Goal: Task Accomplishment & Management: Manage account settings

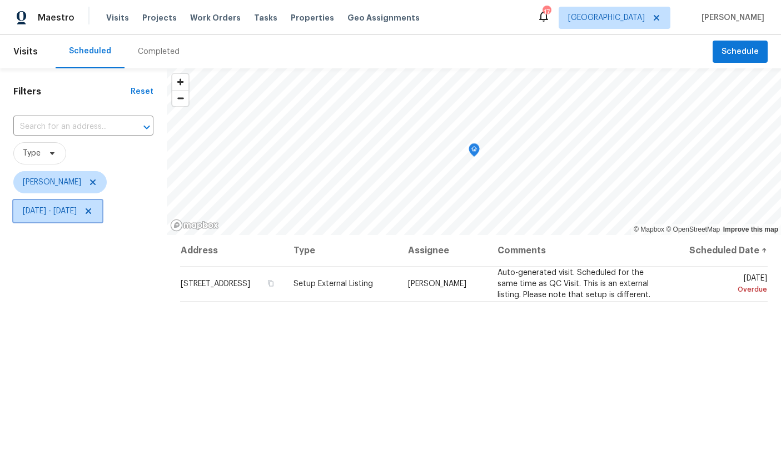
click at [102, 206] on span "[DATE] - [DATE]" at bounding box center [57, 211] width 89 height 22
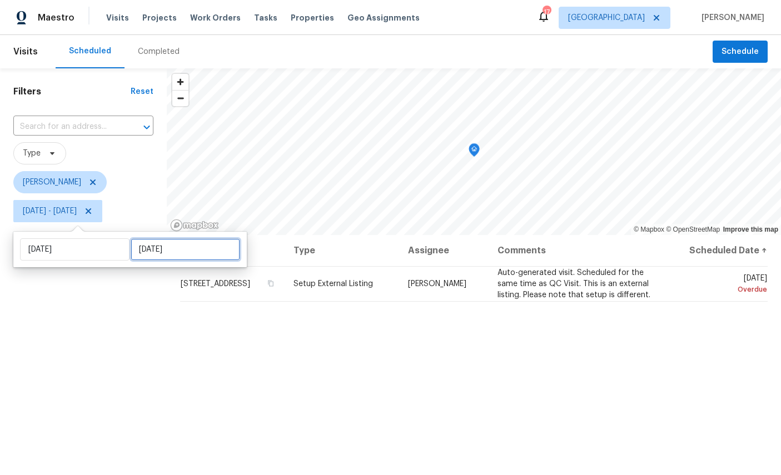
click at [176, 254] on input "[DATE]" at bounding box center [186, 249] width 110 height 22
select select "7"
select select "2025"
select select "8"
select select "2025"
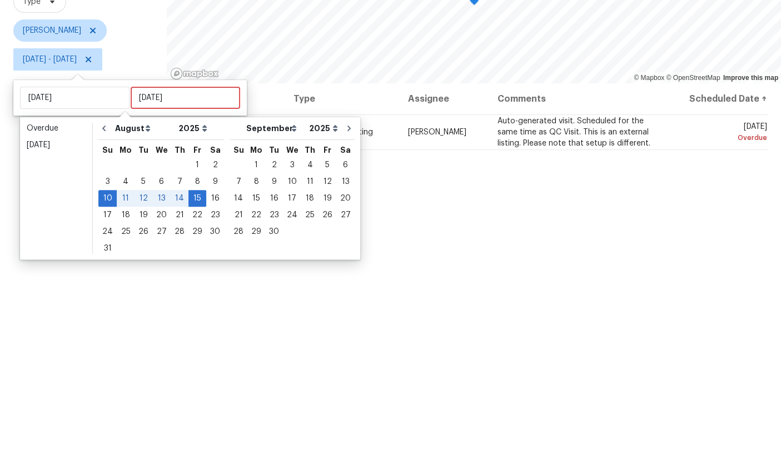
scroll to position [42, 0]
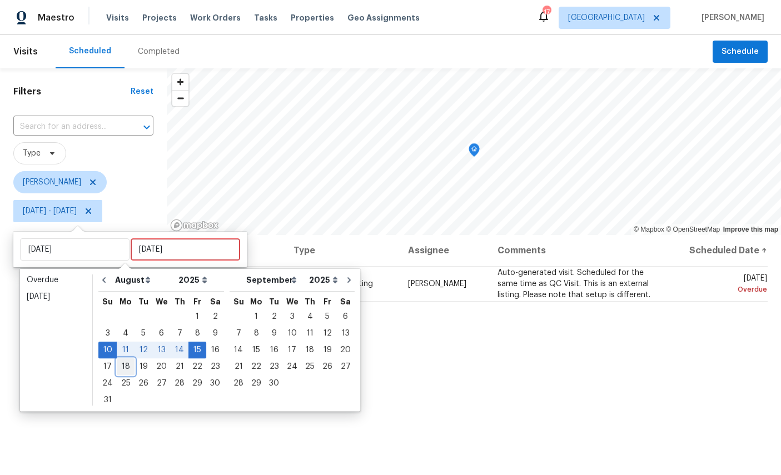
click at [124, 359] on div "18" at bounding box center [126, 367] width 18 height 16
type input "Mon, Aug 18"
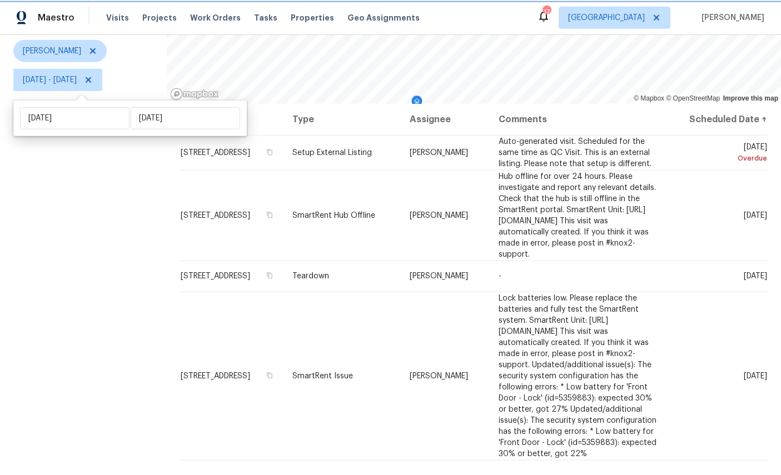
scroll to position [42, 0]
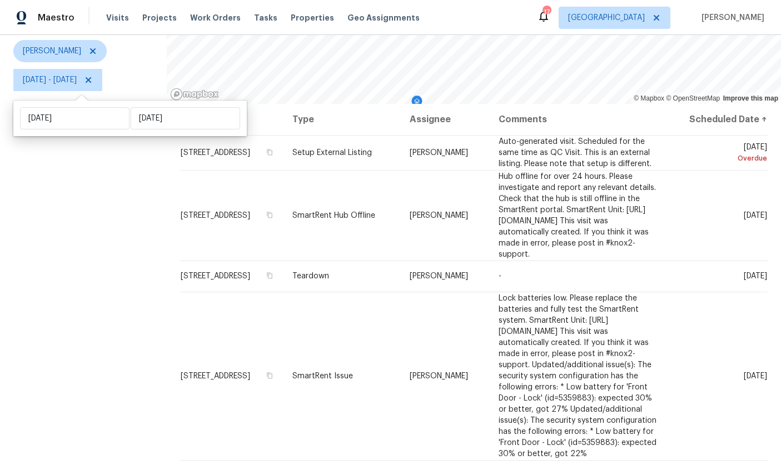
click at [28, 354] on div "Filters Reset ​ Type William Sparks Sun, Aug 10 - Mon, Aug 18" at bounding box center [83, 210] width 167 height 547
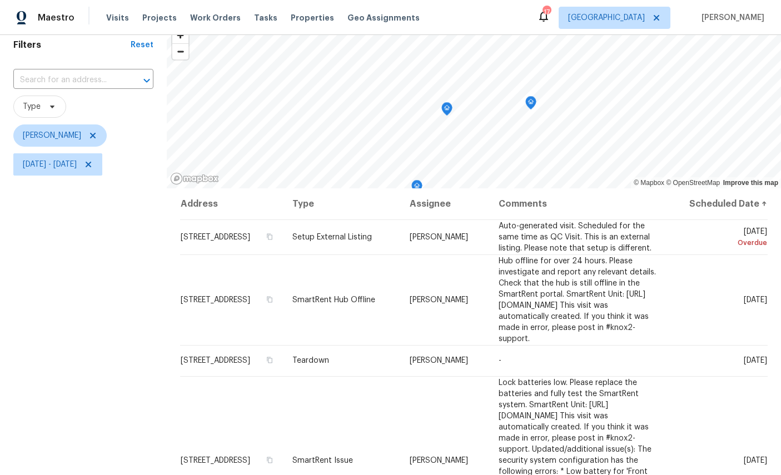
scroll to position [42, 0]
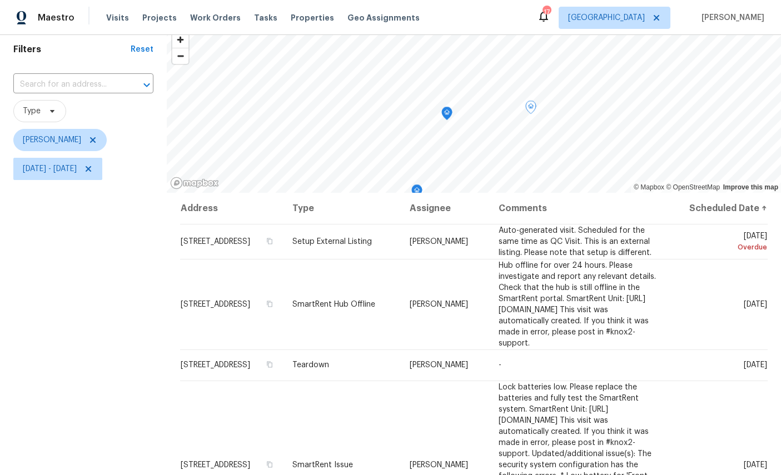
click at [0, 0] on icon at bounding box center [0, 0] width 0 height 0
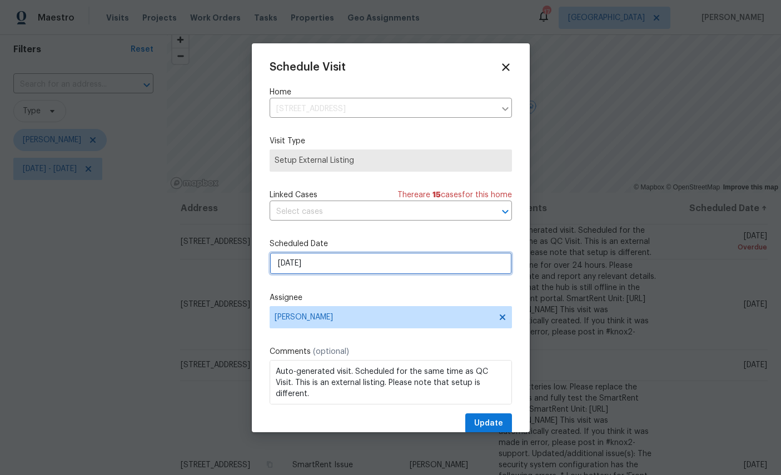
click at [349, 261] on input "8/14/2025" at bounding box center [391, 263] width 242 height 22
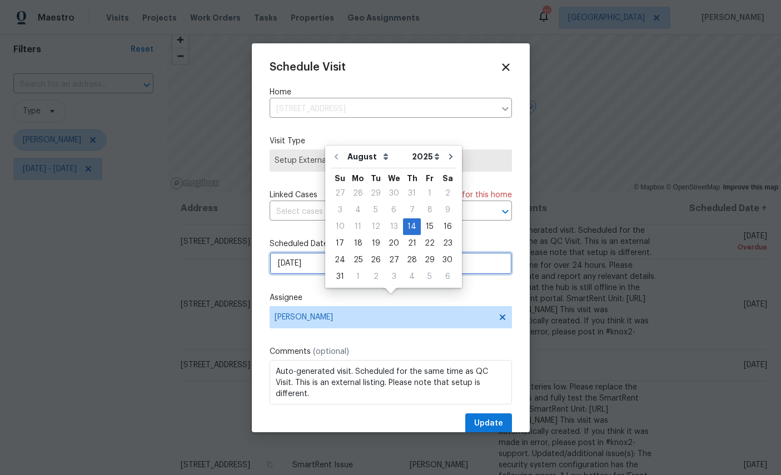
scroll to position [42, 0]
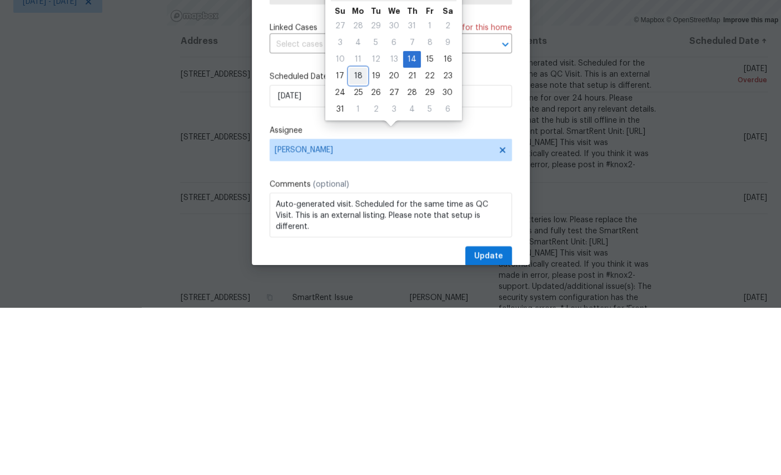
click at [364, 235] on div "17 18 19 20 21 22 23" at bounding box center [394, 243] width 126 height 17
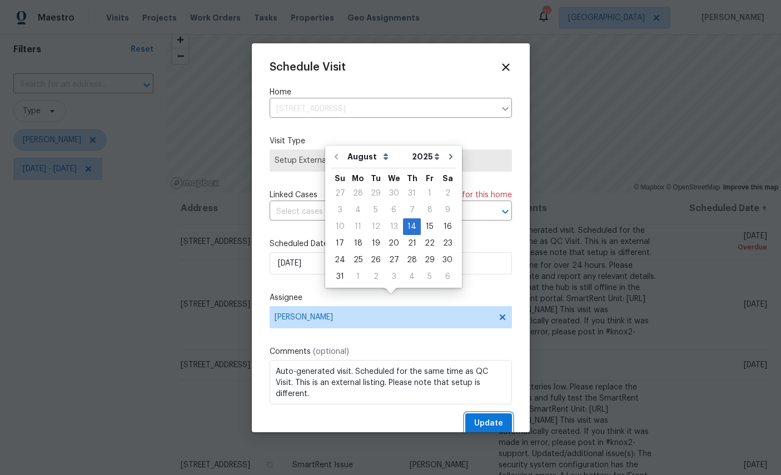
click at [495, 427] on span "Update" at bounding box center [488, 424] width 29 height 14
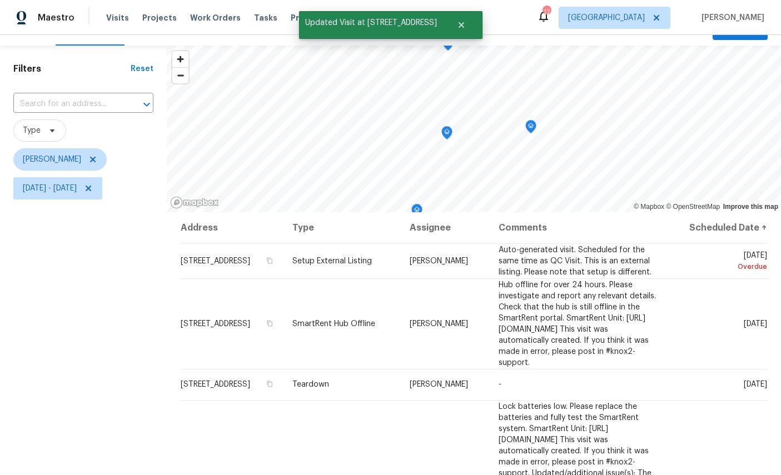
scroll to position [24, 0]
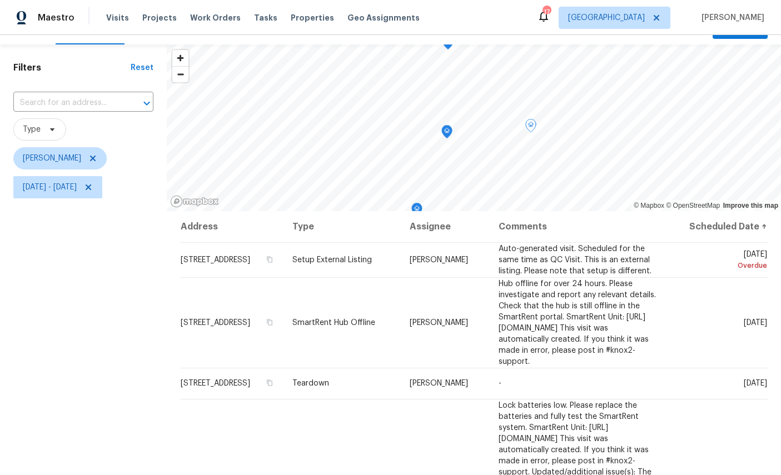
click at [0, 0] on span at bounding box center [0, 0] width 0 height 0
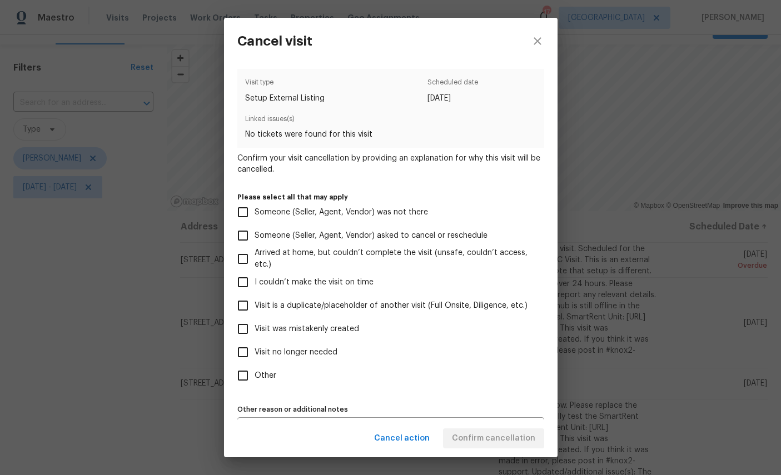
click at [645, 100] on div "Cancel visit Visit type Setup External Listing Scheduled date 8/14/2025 Linked …" at bounding box center [390, 237] width 781 height 475
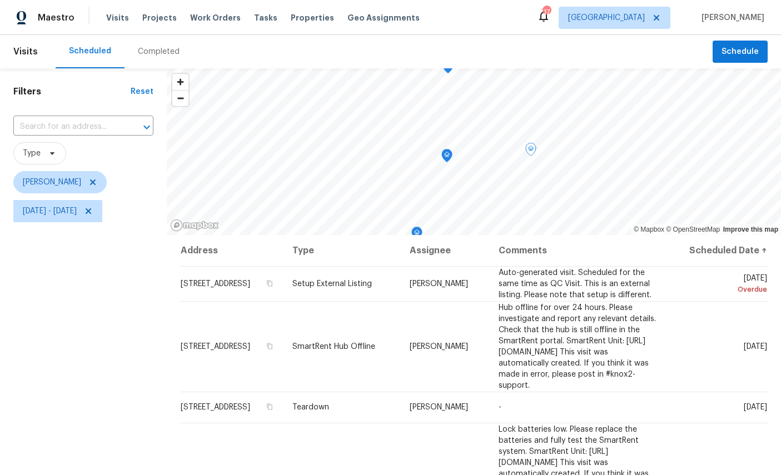
click at [0, 0] on icon at bounding box center [0, 0] width 0 height 0
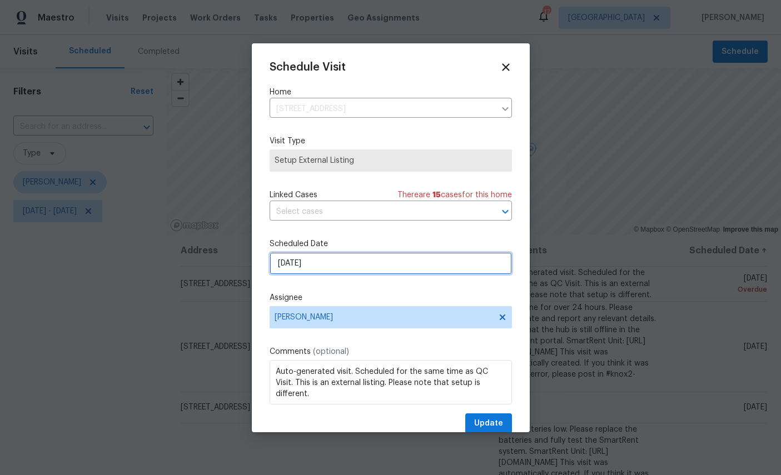
click at [353, 266] on input "8/14/2025" at bounding box center [391, 263] width 242 height 22
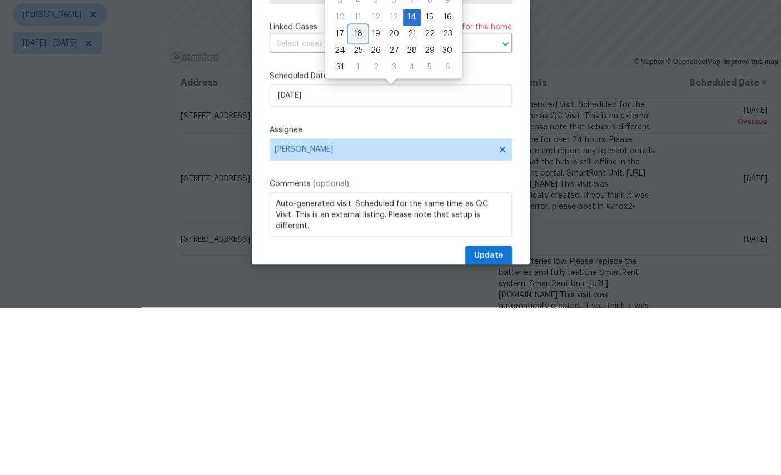
click at [360, 194] on div "18" at bounding box center [358, 202] width 18 height 16
type input "[DATE]"
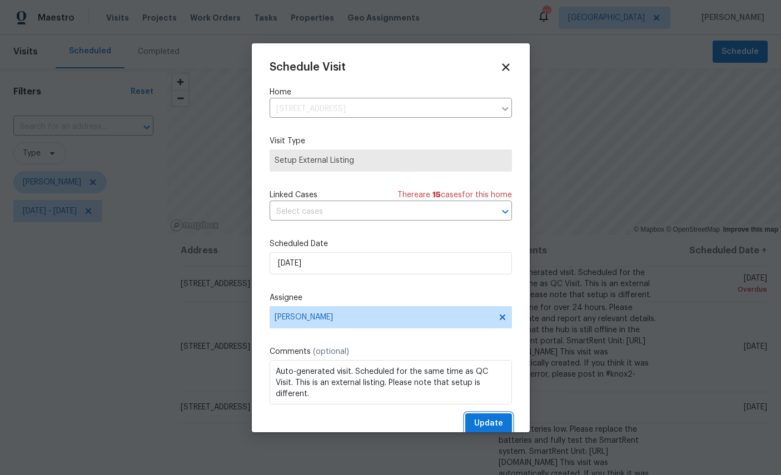
click at [490, 426] on span "Update" at bounding box center [488, 424] width 29 height 14
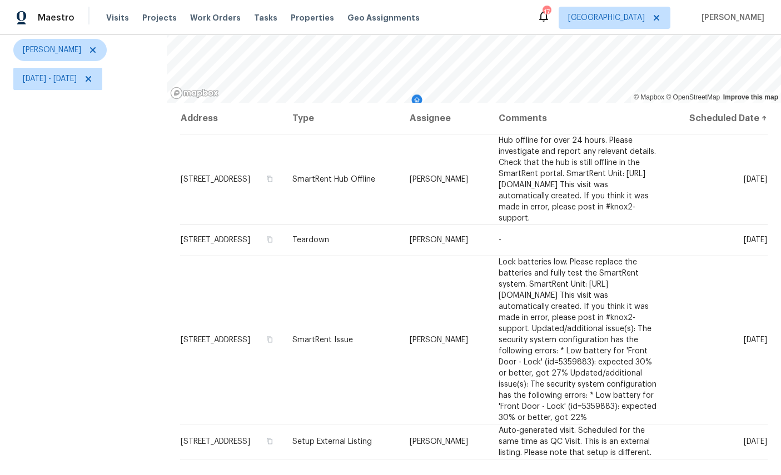
scroll to position [131, 0]
click at [71, 302] on div "Filters Reset ​ Type William Sparks Sun, Aug 10 - Mon, Aug 18" at bounding box center [83, 210] width 167 height 547
click at [97, 298] on div "Filters Reset ​ Type William Sparks Sun, Aug 10 - Mon, Aug 18" at bounding box center [83, 210] width 167 height 547
click at [0, 0] on span at bounding box center [0, 0] width 0 height 0
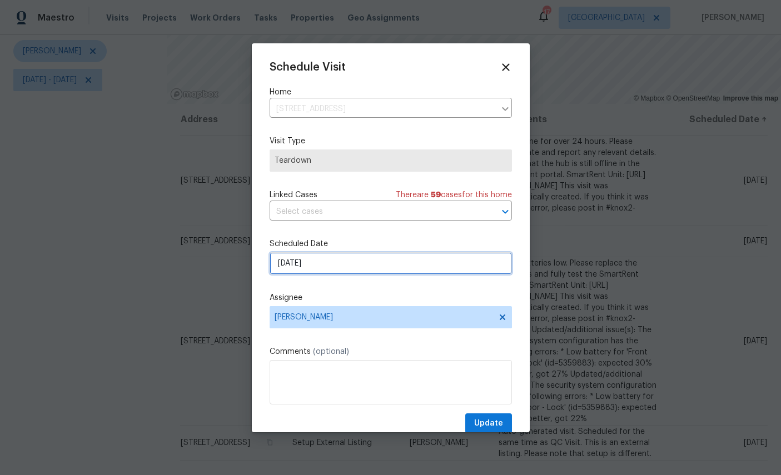
click at [359, 264] on input "[DATE]" at bounding box center [391, 263] width 242 height 22
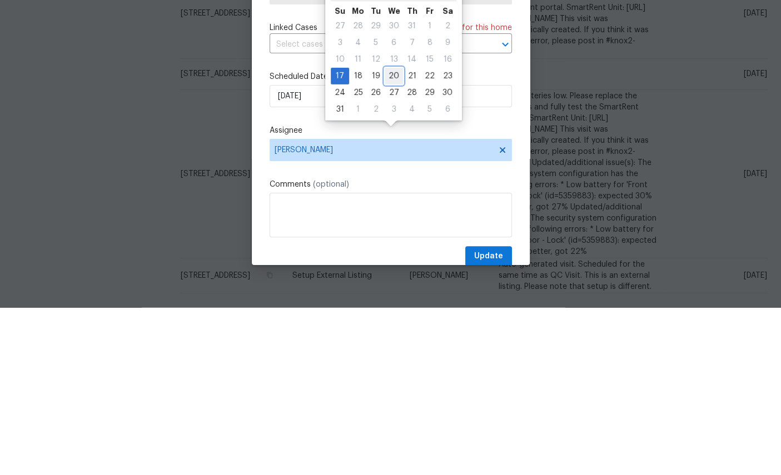
click at [396, 236] on div "20" at bounding box center [394, 244] width 18 height 16
type input "8/20/2025"
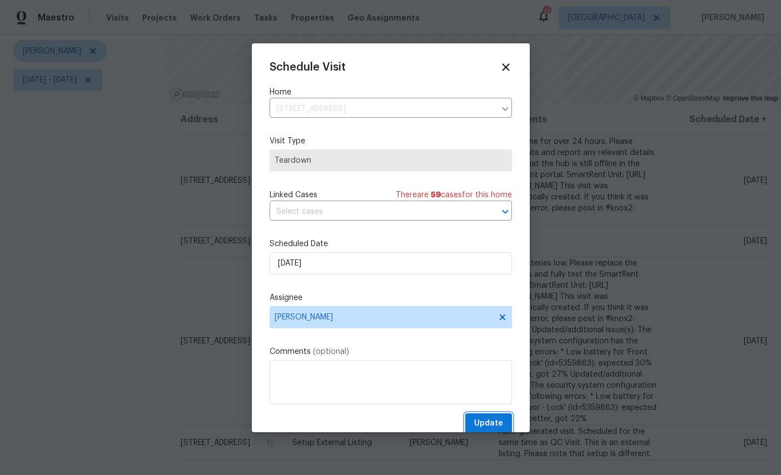
click at [493, 430] on span "Update" at bounding box center [488, 424] width 29 height 14
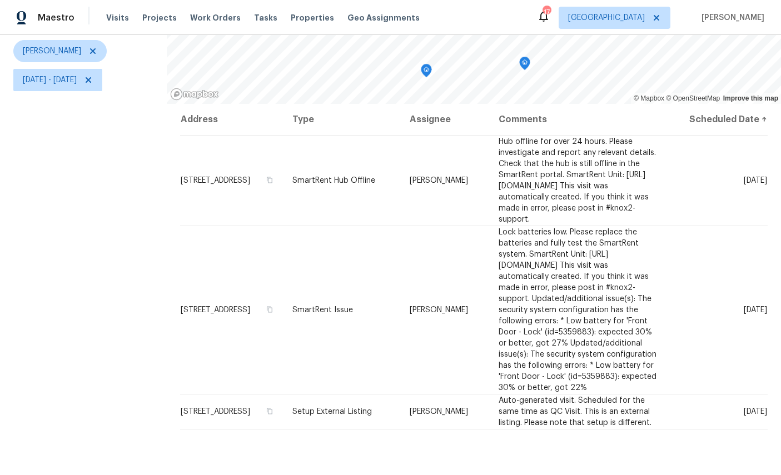
click at [64, 286] on div "Filters Reset ​ Type William Sparks Sun, Aug 10 - Mon, Aug 18" at bounding box center [83, 210] width 167 height 547
click at [63, 285] on div "Filters Reset ​ Type William Sparks Sun, Aug 10 - Mon, Aug 18" at bounding box center [83, 210] width 167 height 547
click at [77, 74] on span "Sun, Aug 10 - Mon, Aug 18" at bounding box center [50, 79] width 54 height 11
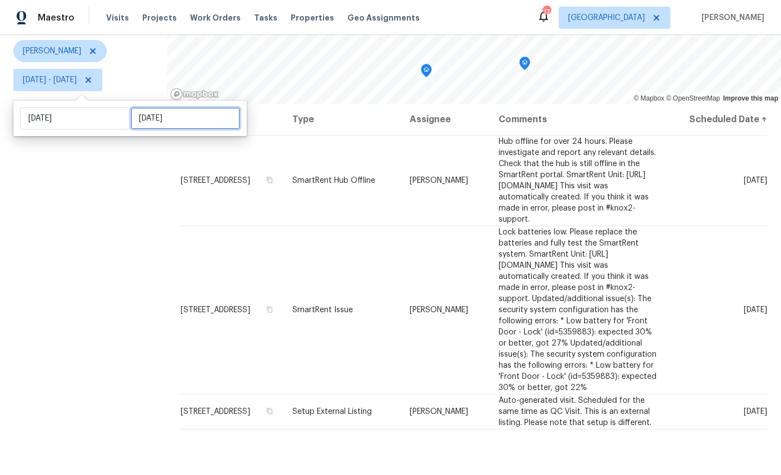
click at [177, 107] on input "Mon, Aug 18" at bounding box center [186, 118] width 110 height 22
select select "7"
select select "2025"
select select "8"
select select "2025"
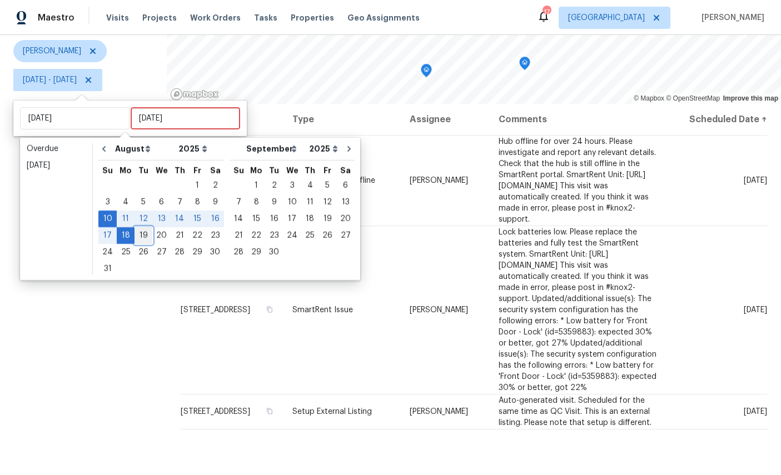
click at [148, 228] on div "19" at bounding box center [144, 236] width 18 height 16
type input "Tue, Aug 19"
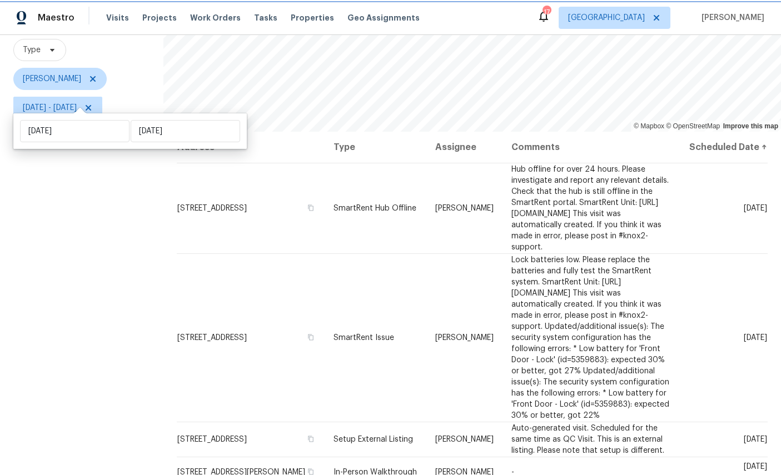
scroll to position [98, 0]
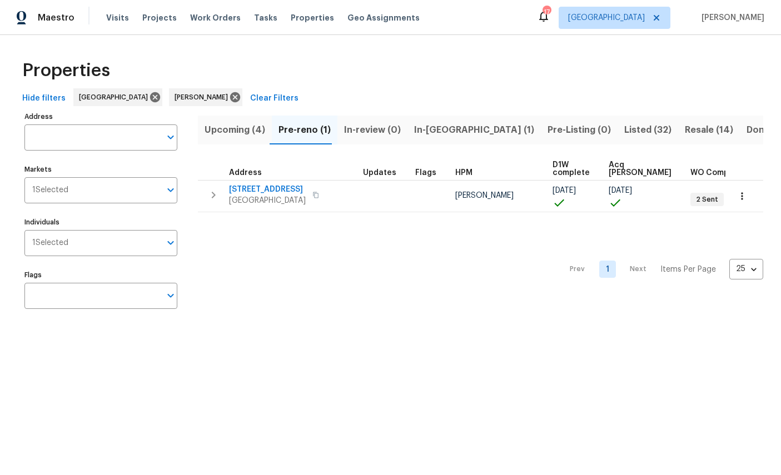
click at [262, 190] on span "5453 S Bend Cir N" at bounding box center [267, 189] width 77 height 11
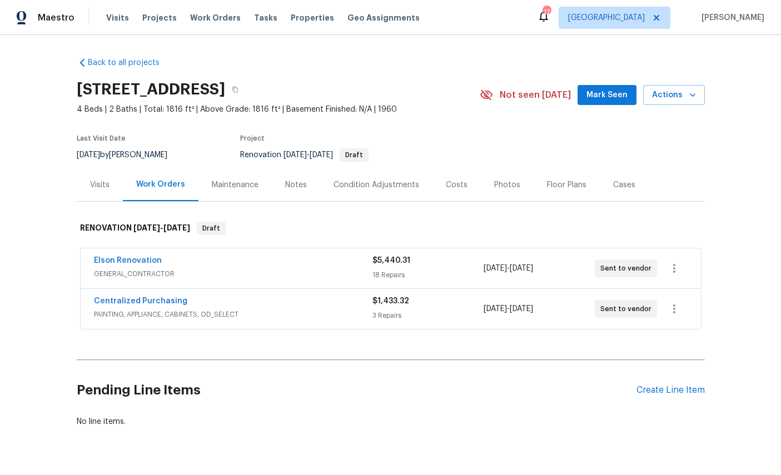
click at [675, 87] on button "Actions" at bounding box center [674, 95] width 62 height 21
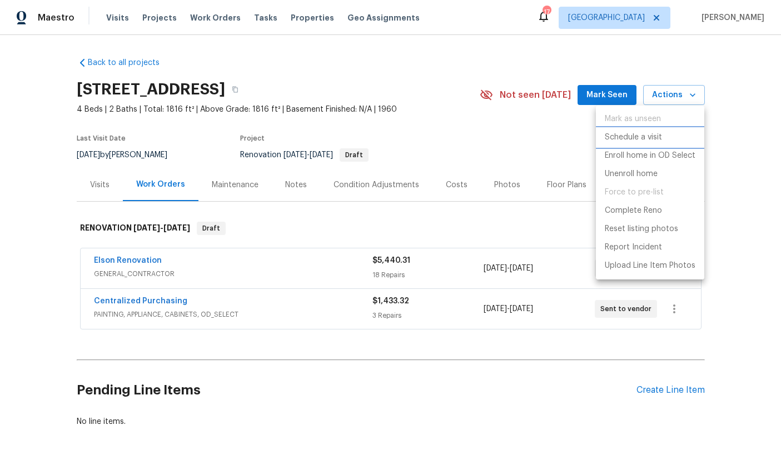
click at [640, 138] on p "Schedule a visit" at bounding box center [633, 138] width 57 height 12
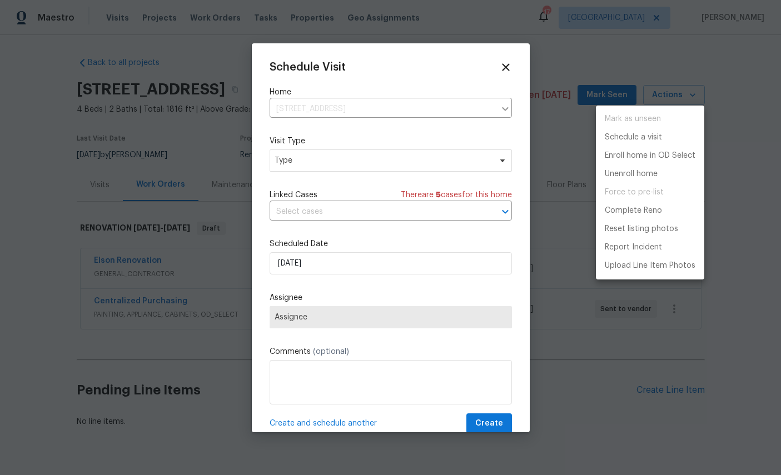
click at [355, 152] on div at bounding box center [390, 237] width 781 height 475
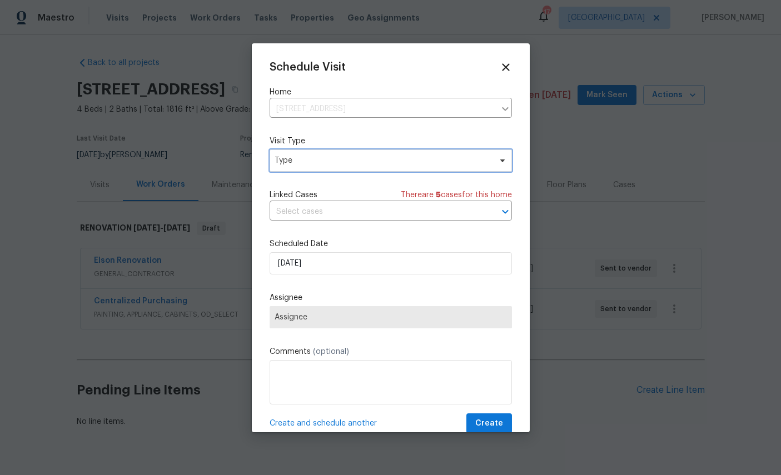
click at [364, 162] on span "Type" at bounding box center [383, 160] width 216 height 11
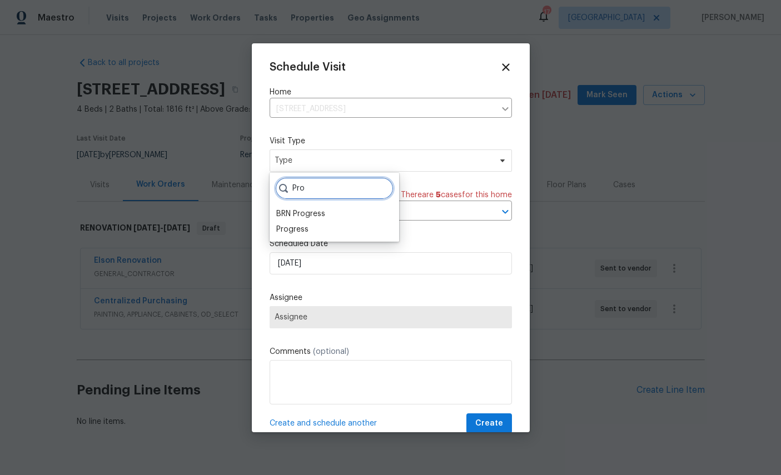
type input "Pro"
click at [292, 225] on div "Progress" at bounding box center [292, 229] width 32 height 11
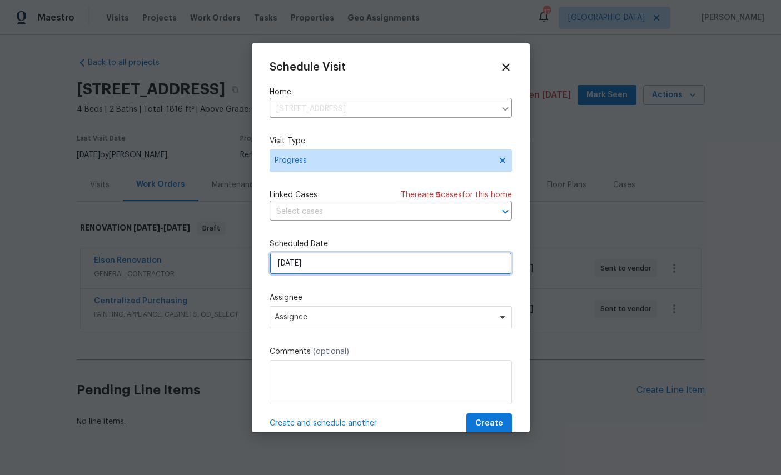
click at [365, 264] on input "[DATE]" at bounding box center [391, 263] width 242 height 22
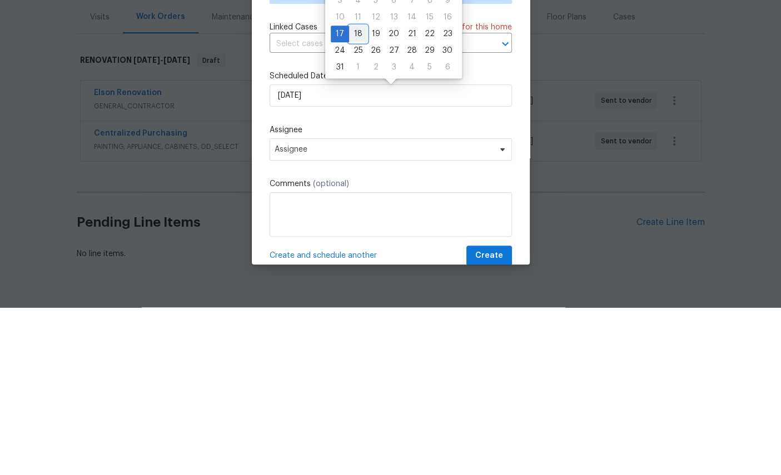
click at [359, 194] on div "18" at bounding box center [358, 202] width 18 height 16
type input "[DATE]"
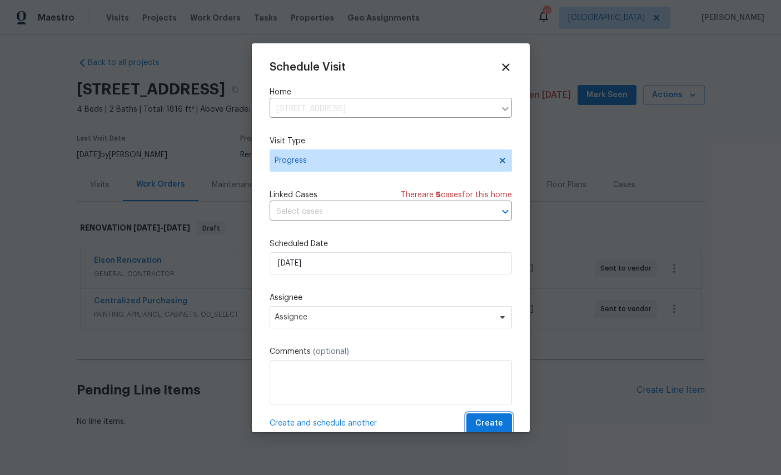
click at [497, 420] on span "Create" at bounding box center [489, 424] width 28 height 14
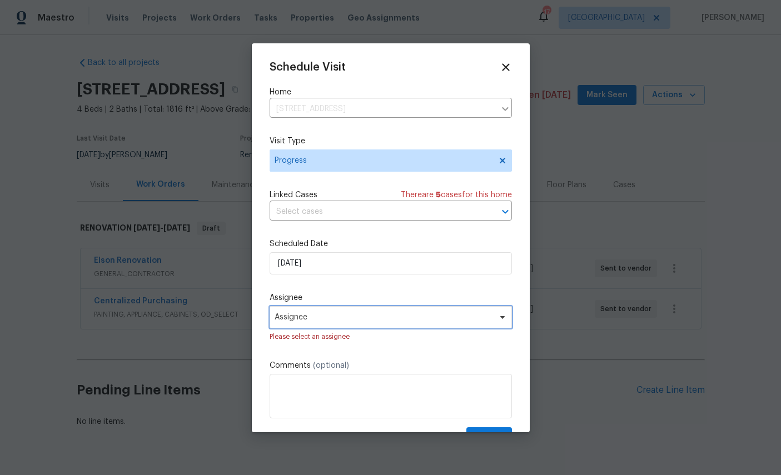
click at [403, 319] on span "Assignee" at bounding box center [384, 317] width 218 height 9
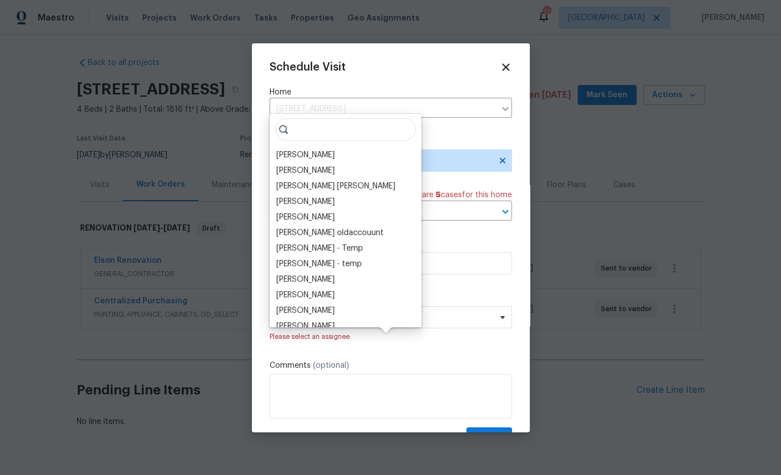
click at [296, 118] on input "search" at bounding box center [345, 129] width 141 height 22
click at [306, 150] on div "[PERSON_NAME]" at bounding box center [305, 155] width 58 height 11
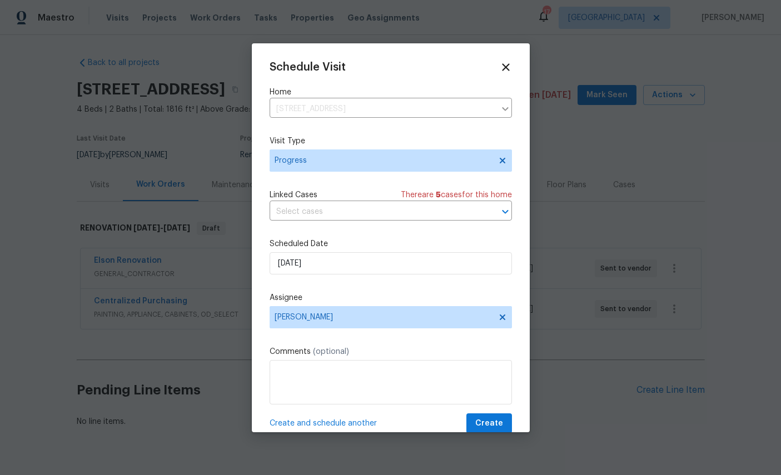
click at [496, 428] on span "Create" at bounding box center [489, 424] width 28 height 14
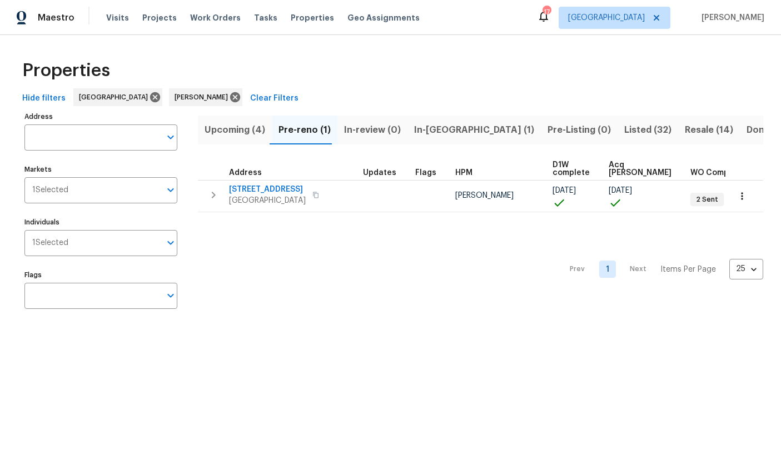
click at [544, 338] on html "Maestro Visits Projects Work Orders Tasks Properties Geo Assignments 17 [GEOGRA…" at bounding box center [390, 169] width 781 height 338
click at [230, 132] on span "Upcoming (4)" at bounding box center [235, 130] width 61 height 16
